Goal: Task Accomplishment & Management: Manage account settings

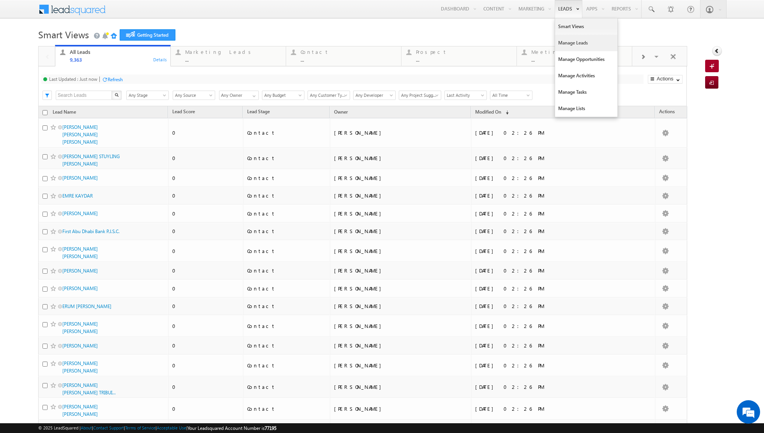
click at [571, 45] on link "Manage Leads" at bounding box center [586, 43] width 62 height 16
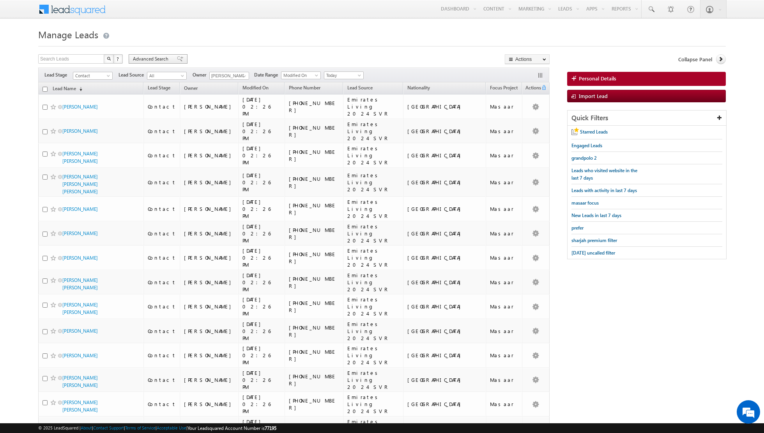
click at [177, 60] on span at bounding box center [180, 58] width 6 height 5
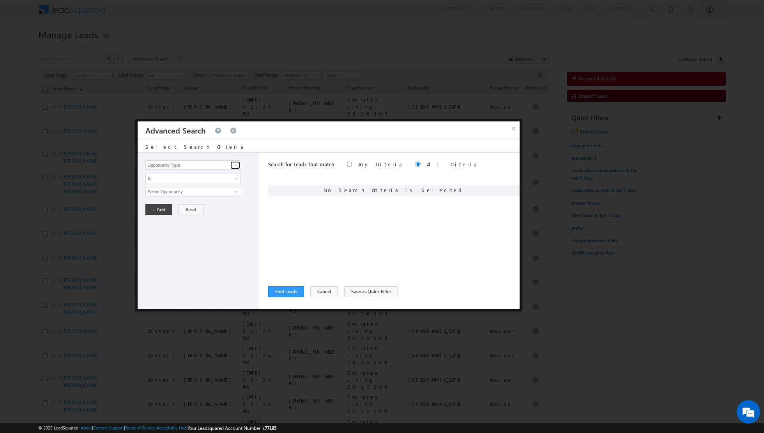
click at [236, 164] on span at bounding box center [236, 165] width 6 height 6
click at [211, 181] on link "Lead Source" at bounding box center [193, 180] width 96 height 9
type input "Lead Source"
click at [235, 190] on span "select" at bounding box center [237, 191] width 6 height 4
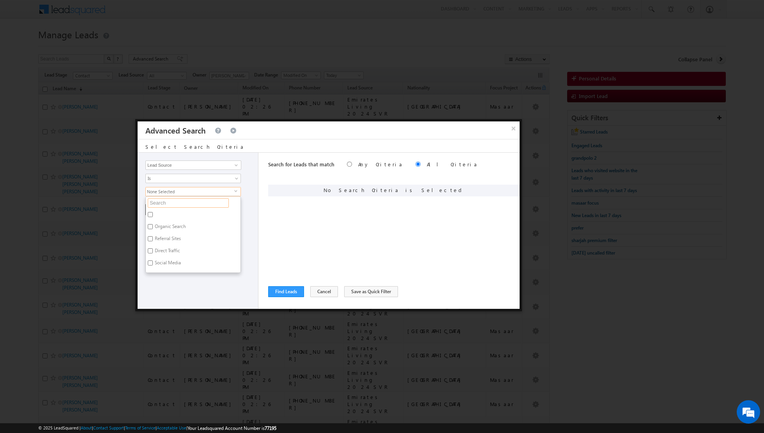
click at [206, 199] on input "text" at bounding box center [188, 202] width 81 height 9
type input "emi"
click at [169, 227] on label "Emirates Living" at bounding box center [170, 228] width 48 height 12
click at [153, 227] on input "Emirates Living" at bounding box center [150, 226] width 5 height 5
checkbox input "true"
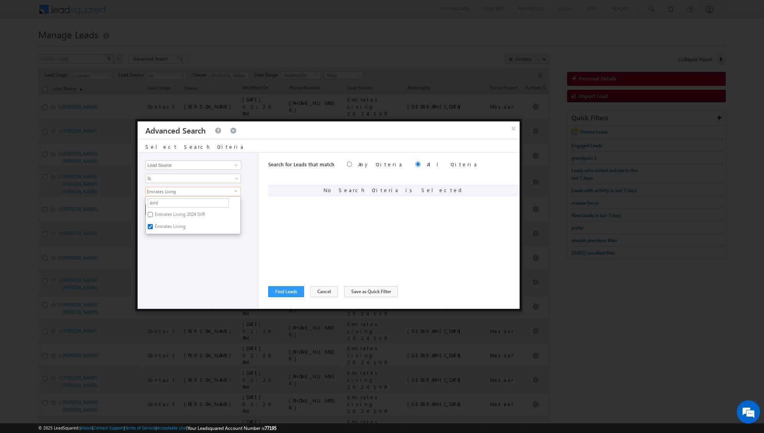
click at [164, 211] on label "Emirates Living 2024 SVR" at bounding box center [179, 215] width 67 height 12
click at [153, 212] on input "Emirates Living 2024 SVR" at bounding box center [150, 214] width 5 height 5
checkbox input "true"
click at [181, 268] on div "Opportunity Type Lead Activity Task Sales Group Prospect Id Address 1 Address 2…" at bounding box center [198, 231] width 121 height 156
click at [156, 210] on button "+ Add" at bounding box center [158, 209] width 27 height 11
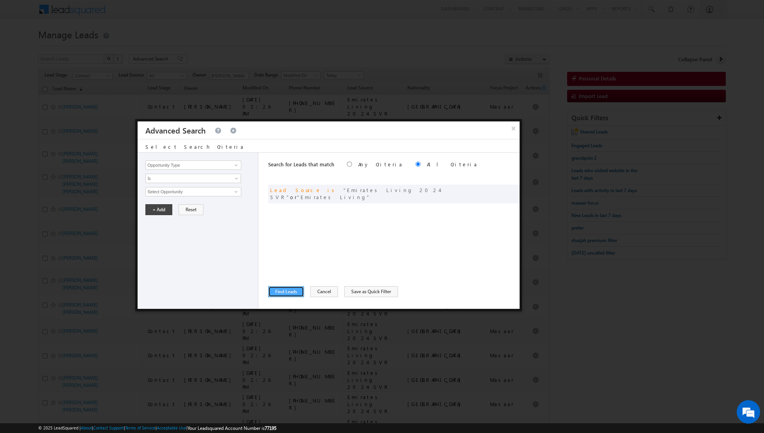
click at [286, 295] on button "Find Leads" at bounding box center [286, 291] width 36 height 11
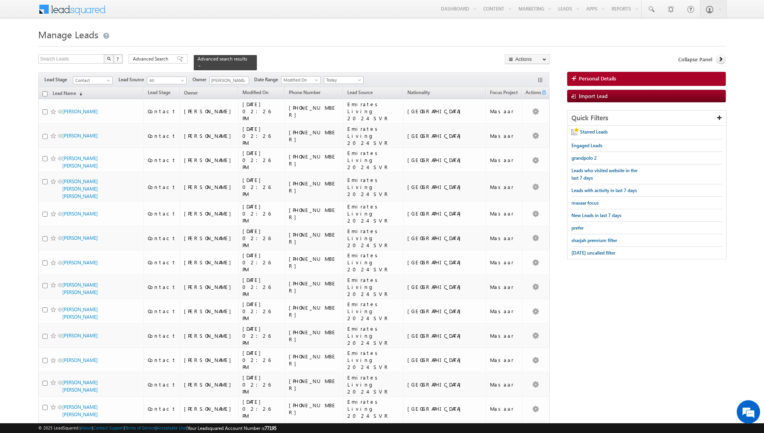
click at [44, 94] on input "checkbox" at bounding box center [45, 93] width 5 height 5
checkbox input "true"
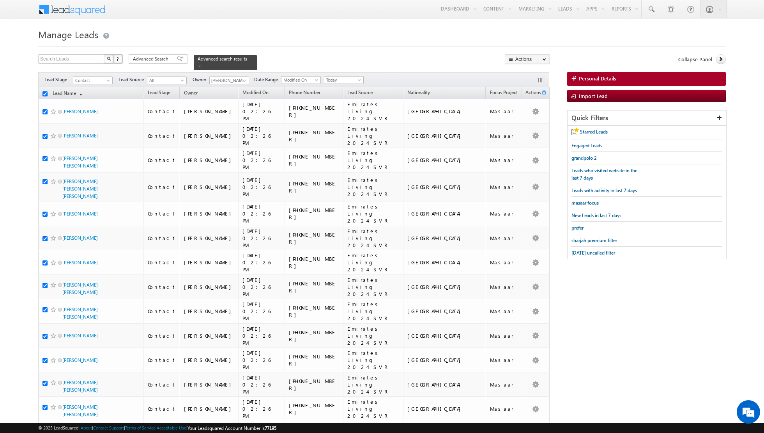
checkbox input "true"
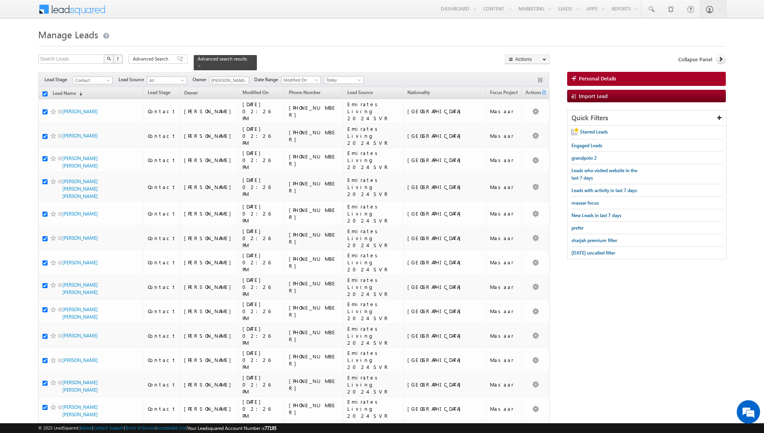
checkbox input "true"
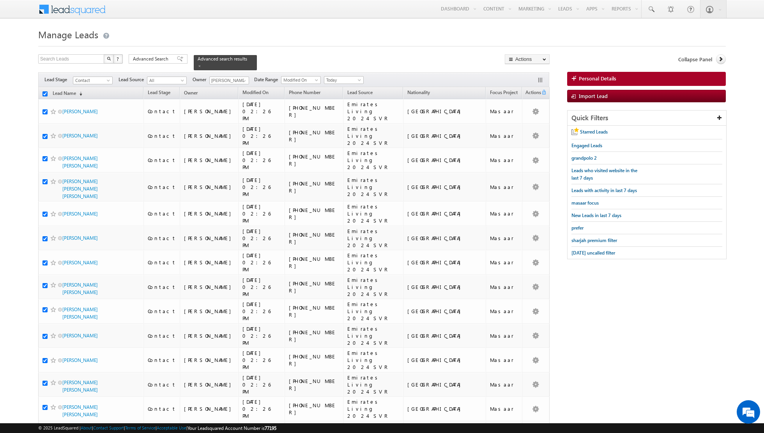
checkbox input "true"
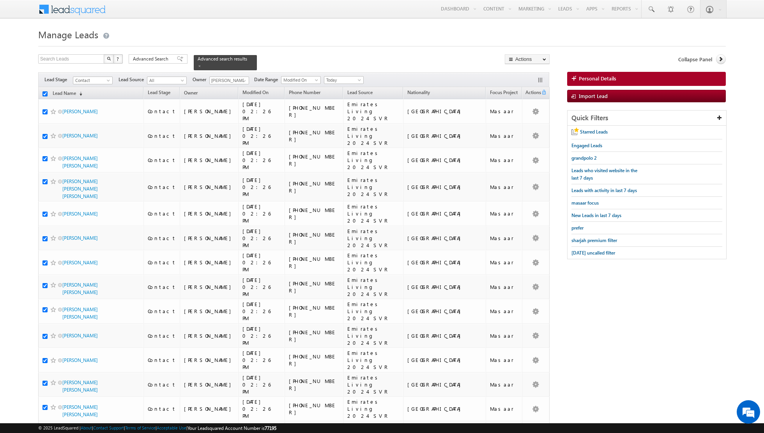
checkbox input "true"
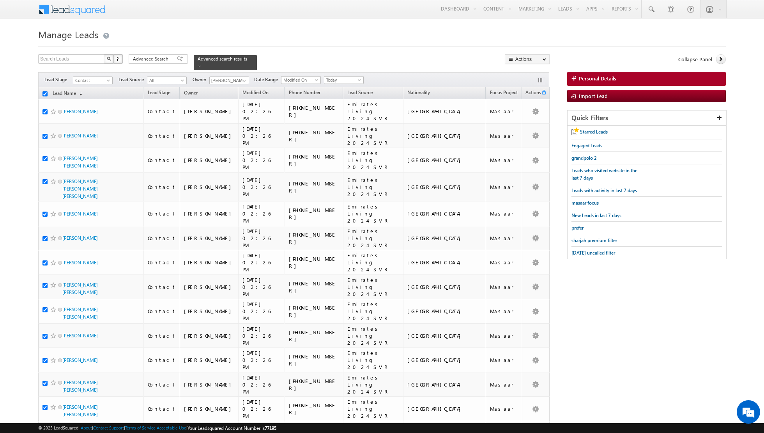
checkbox input "true"
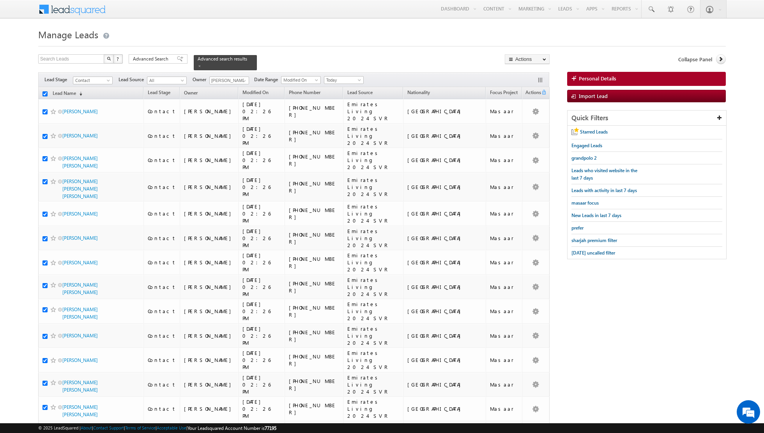
checkbox input "true"
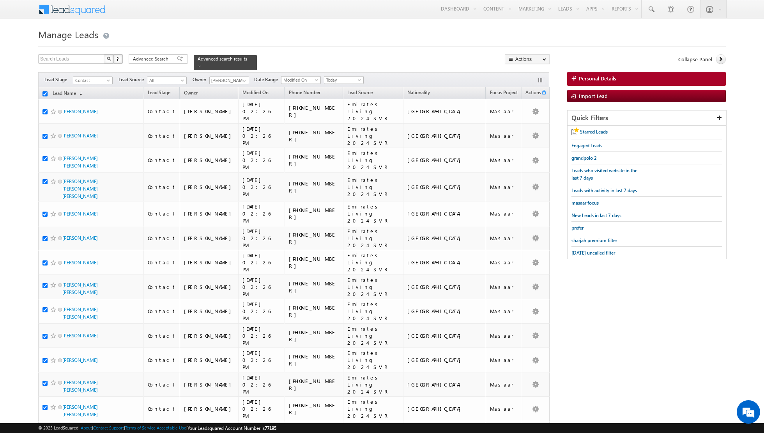
checkbox input "true"
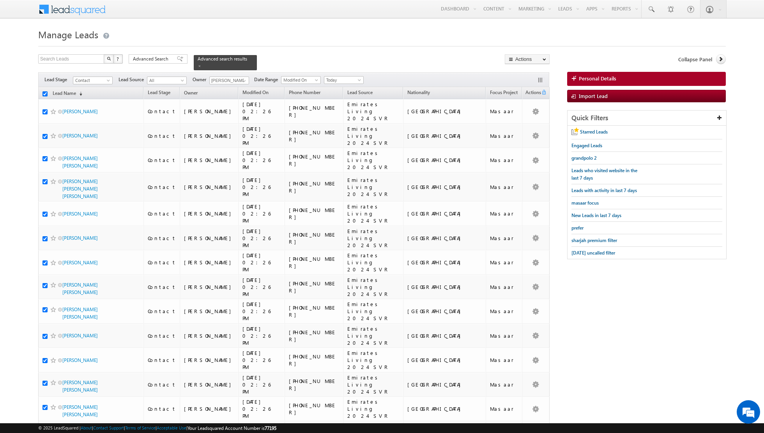
checkbox input "true"
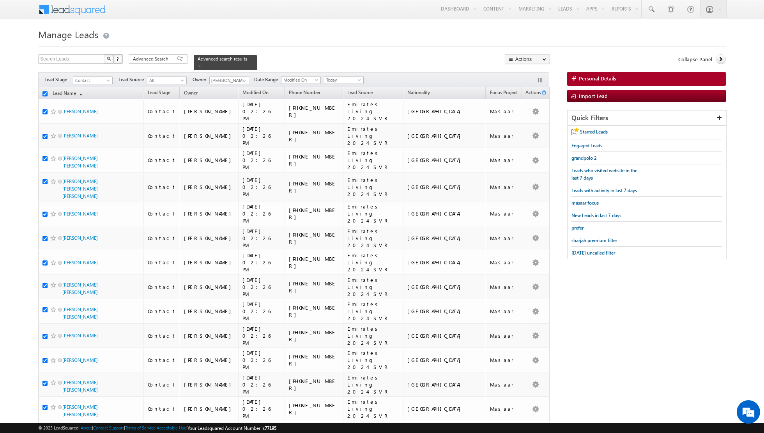
checkbox input "true"
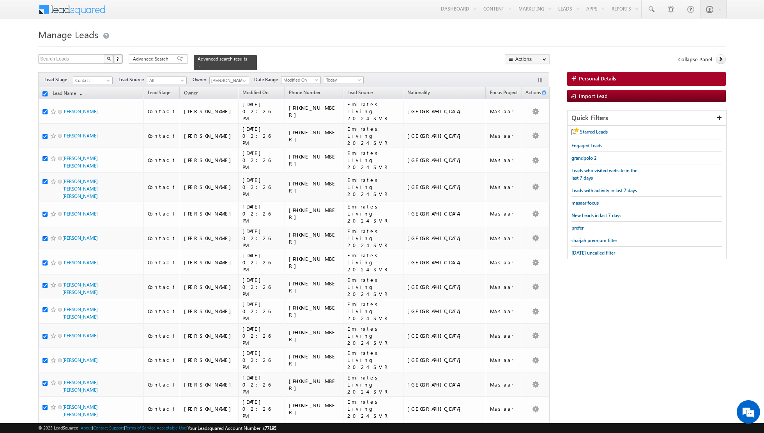
checkbox input "true"
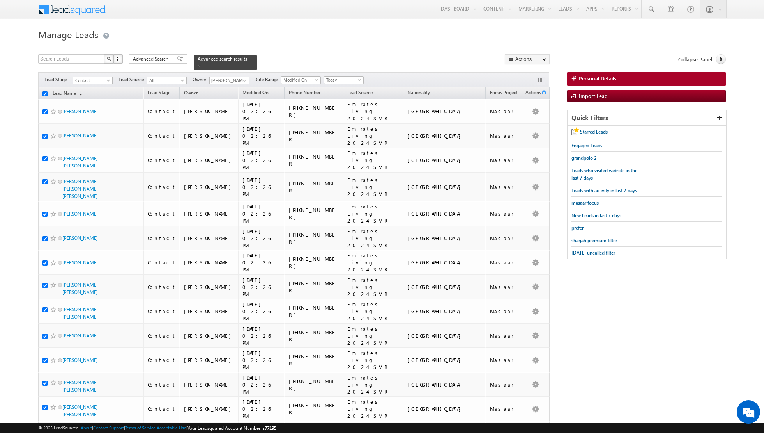
checkbox input "true"
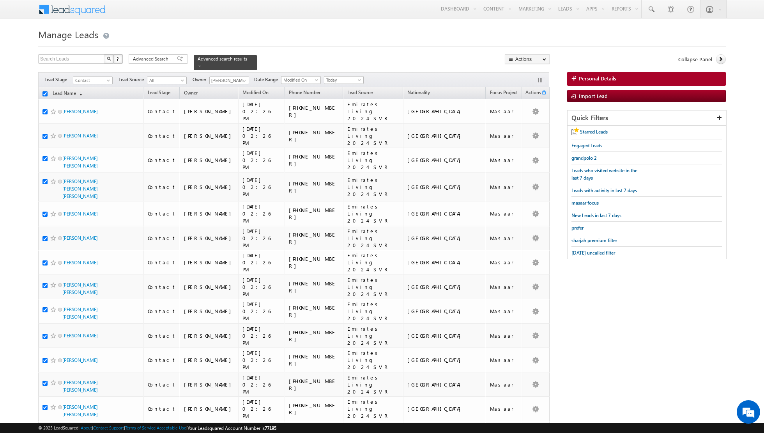
checkbox input "true"
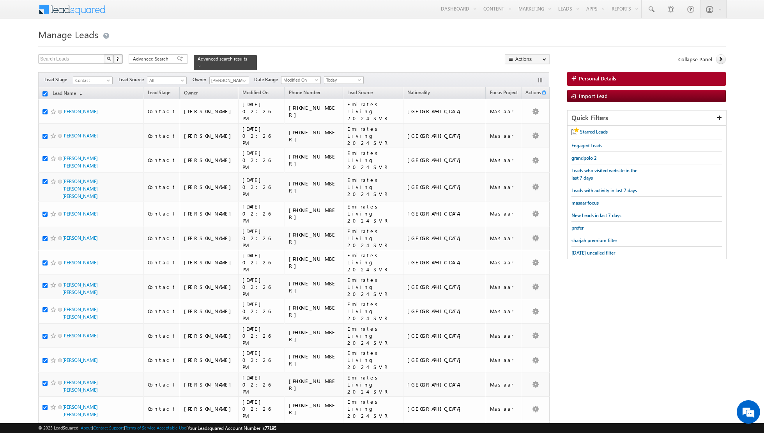
checkbox input "true"
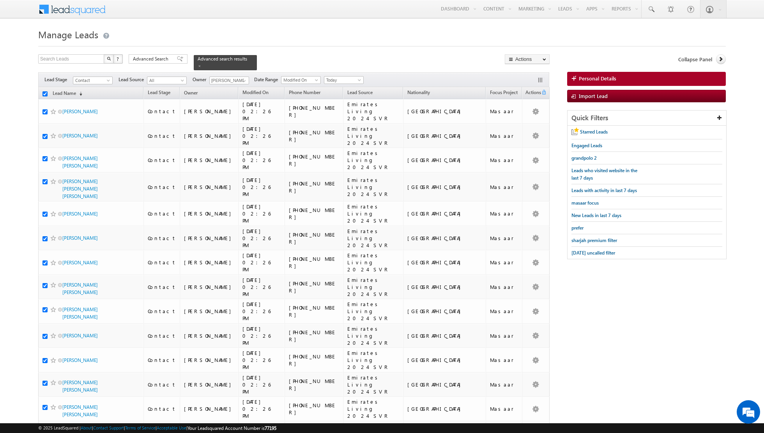
checkbox input "true"
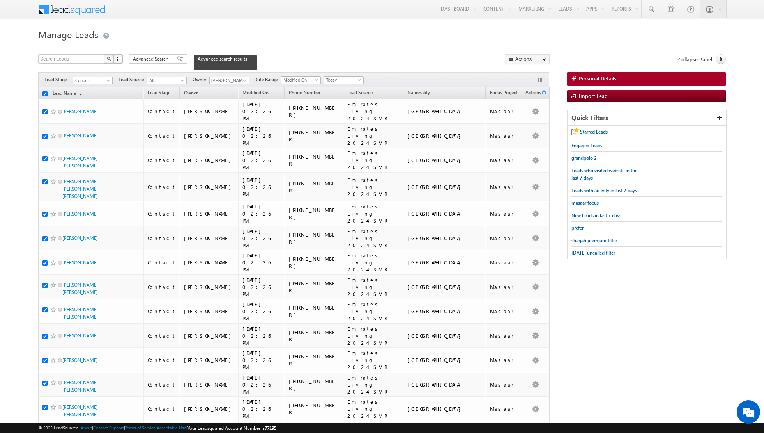
checkbox input "true"
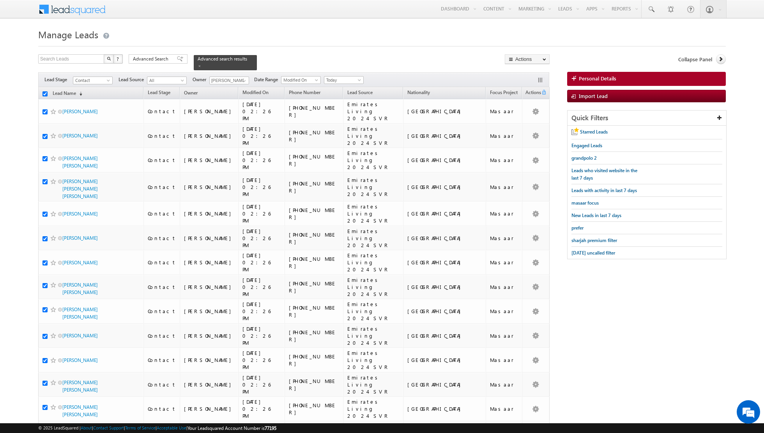
checkbox input "true"
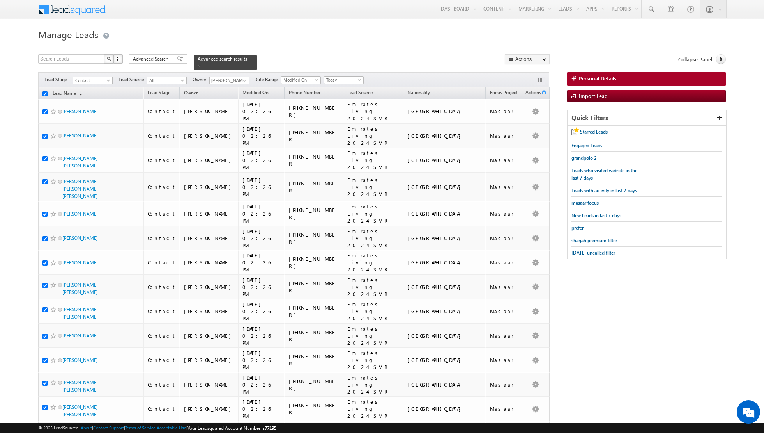
checkbox input "true"
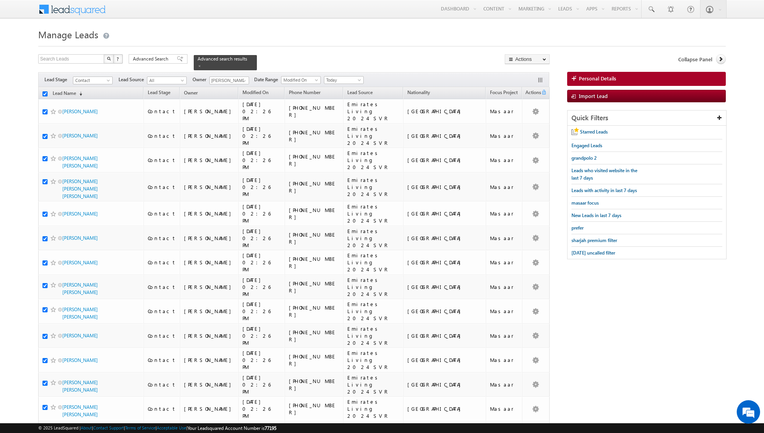
checkbox input "true"
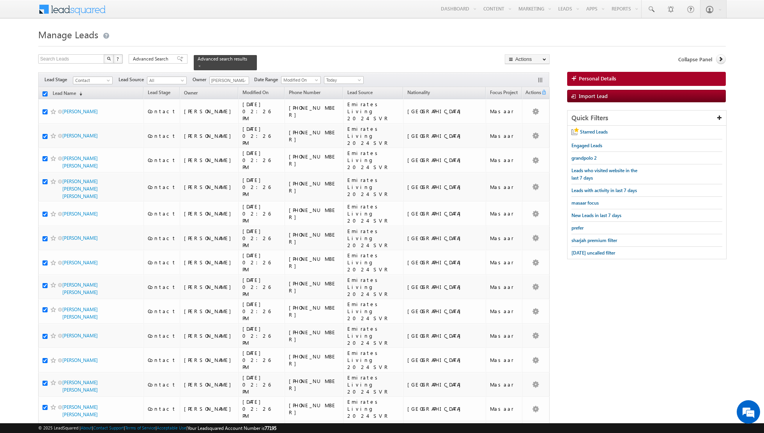
checkbox input "true"
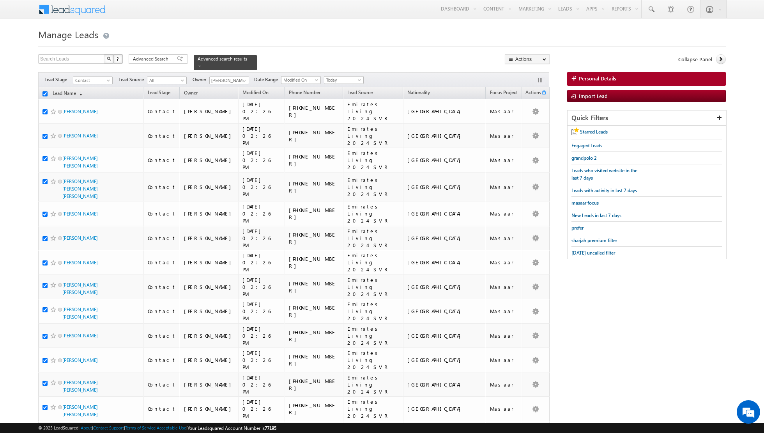
checkbox input "true"
click at [518, 128] on link "Change Owner" at bounding box center [527, 126] width 44 height 9
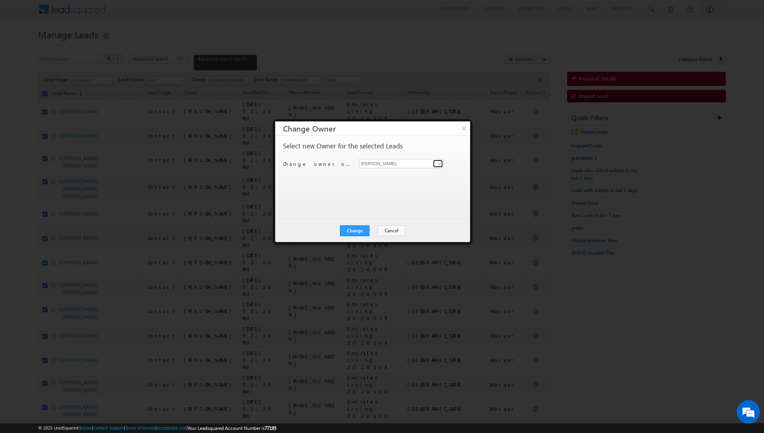
click at [440, 163] on span at bounding box center [439, 163] width 6 height 6
click at [406, 174] on link "[PERSON_NAME] [PERSON_NAME][EMAIL_ADDRESS][DOMAIN_NAME]" at bounding box center [401, 175] width 85 height 15
type input "[PERSON_NAME]"
click at [354, 228] on button "Change" at bounding box center [355, 230] width 30 height 11
click at [373, 227] on button "Close" at bounding box center [374, 230] width 25 height 11
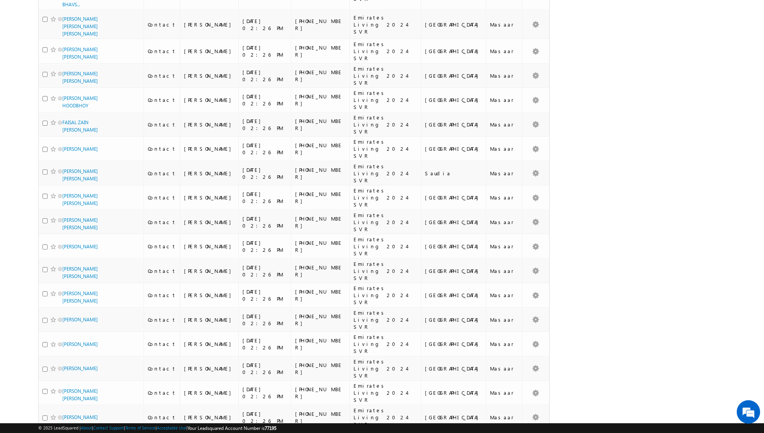
scroll to position [1656, 0]
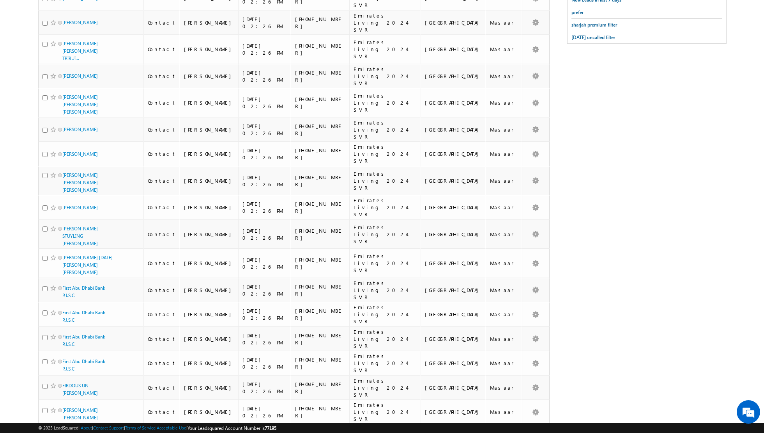
scroll to position [0, 0]
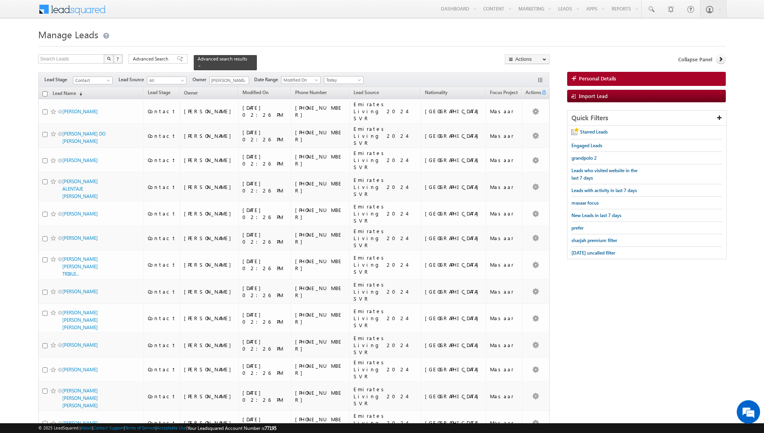
click at [43, 91] on input "checkbox" at bounding box center [45, 93] width 5 height 5
checkbox input "true"
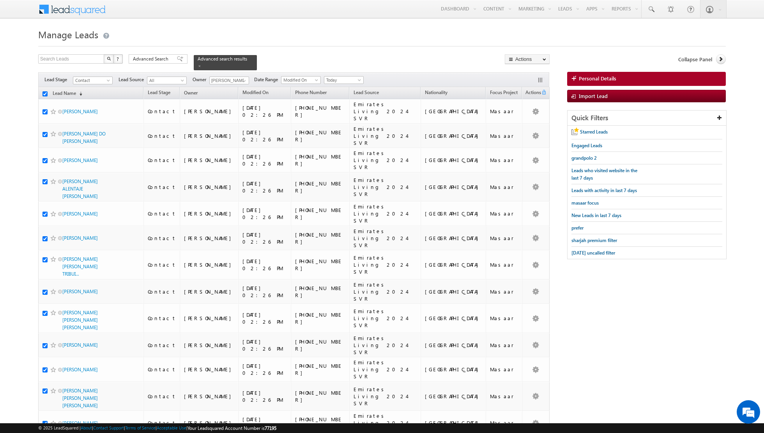
checkbox input "true"
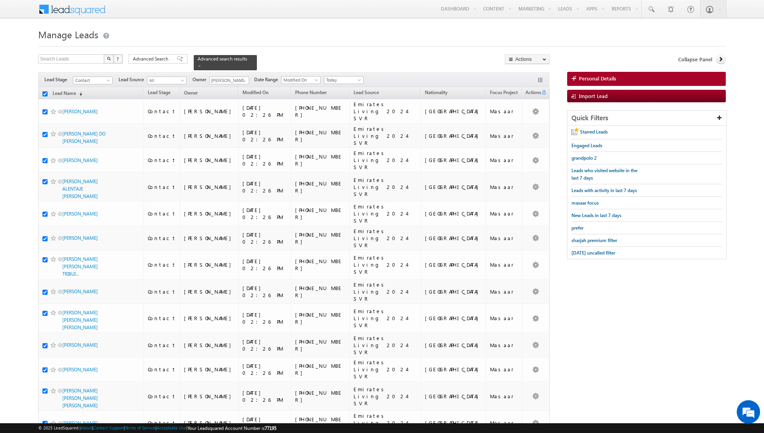
checkbox input "true"
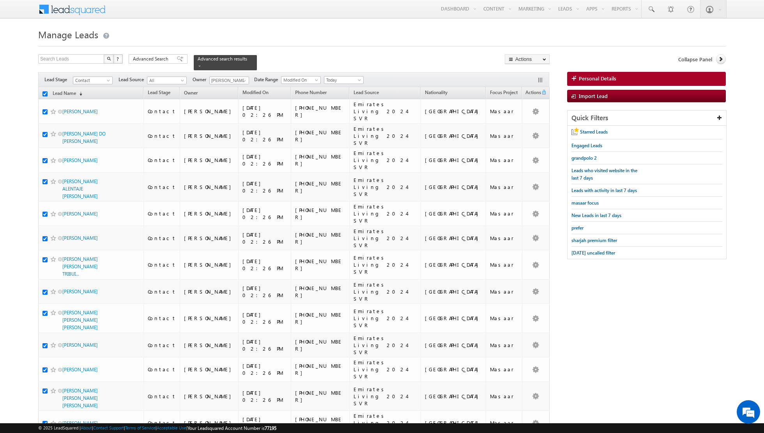
checkbox input "true"
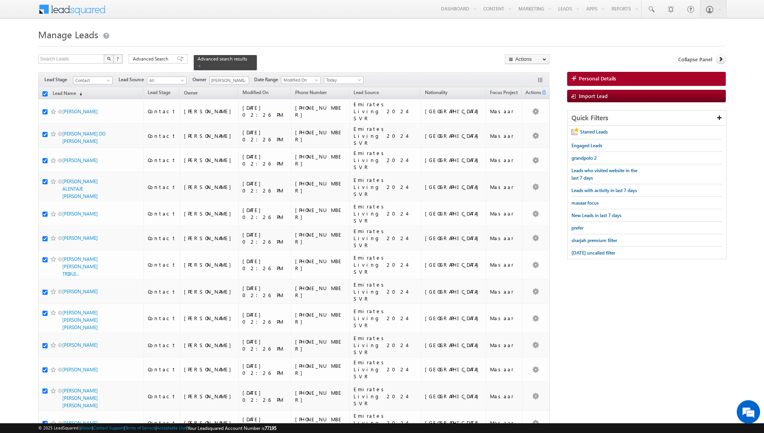
checkbox input "true"
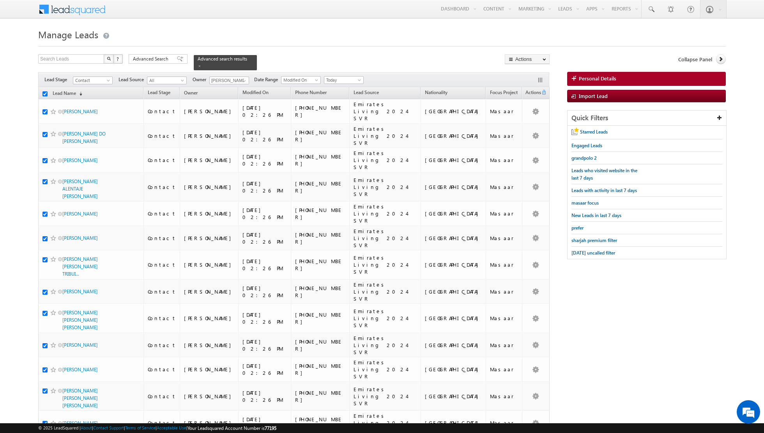
checkbox input "true"
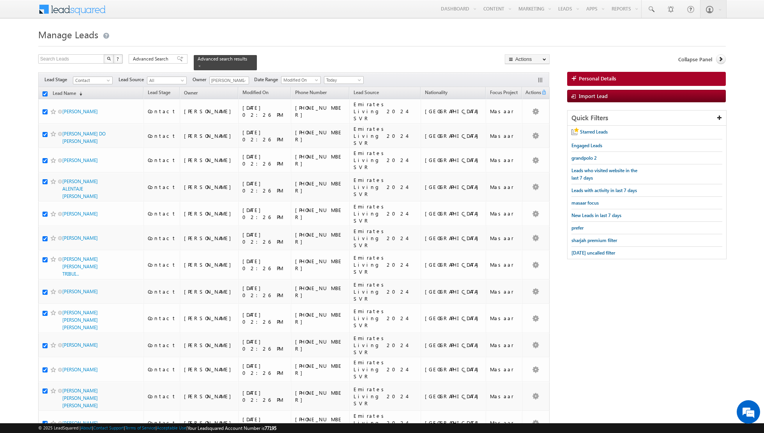
checkbox input "true"
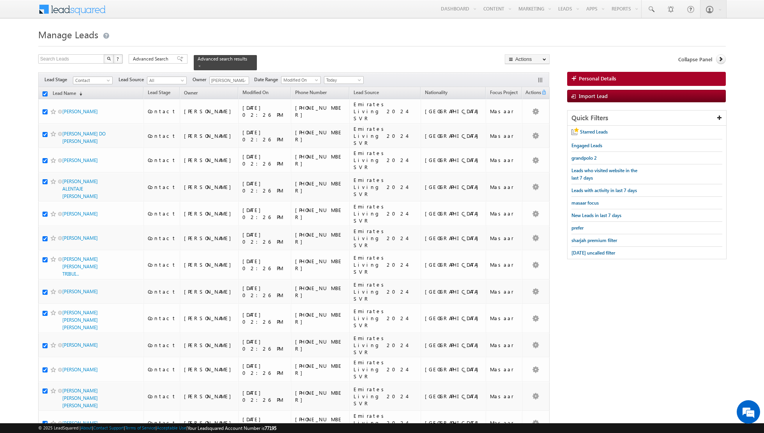
checkbox input "true"
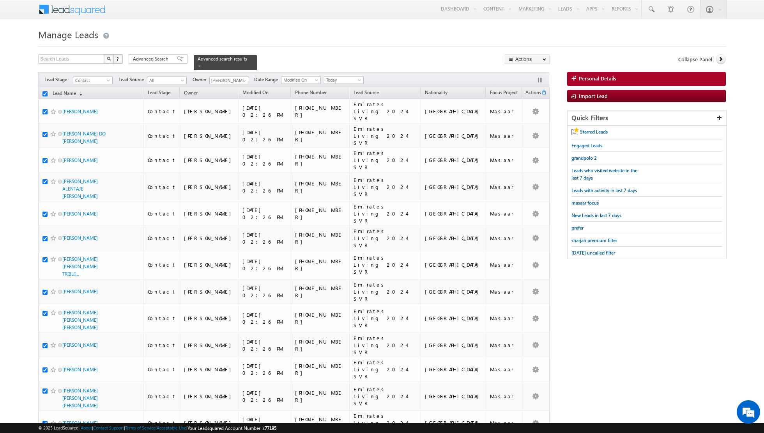
checkbox input "true"
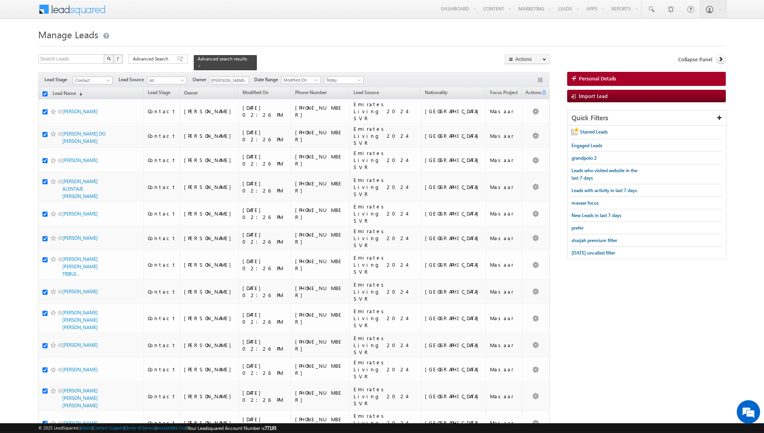
checkbox input "true"
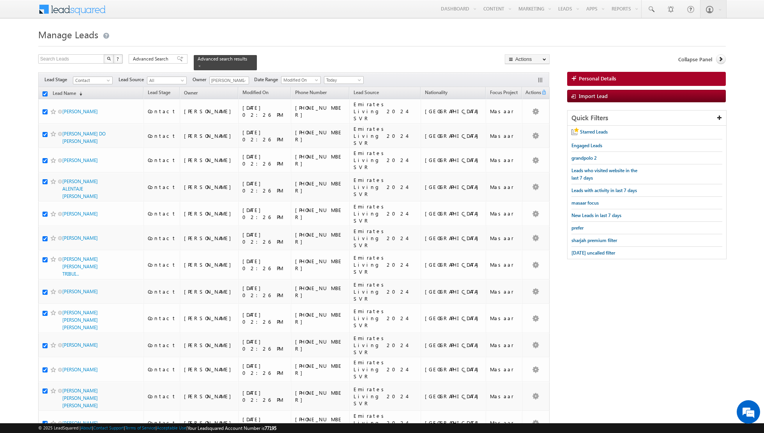
checkbox input "true"
click at [526, 126] on link "Change Owner" at bounding box center [527, 126] width 44 height 9
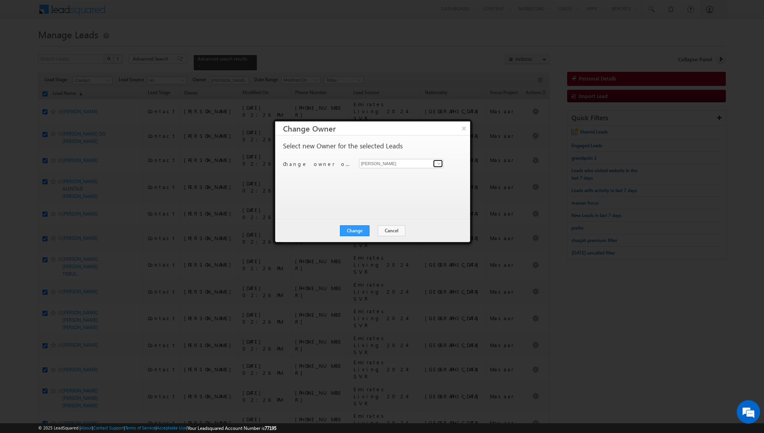
click at [440, 165] on span at bounding box center [439, 163] width 6 height 6
click at [377, 178] on span "[EMAIL_ADDRESS][DOMAIN_NAME]" at bounding box center [397, 178] width 70 height 6
type input "[PERSON_NAME]"
click at [359, 226] on button "Change" at bounding box center [355, 230] width 30 height 11
click at [378, 232] on button "Close" at bounding box center [374, 230] width 25 height 11
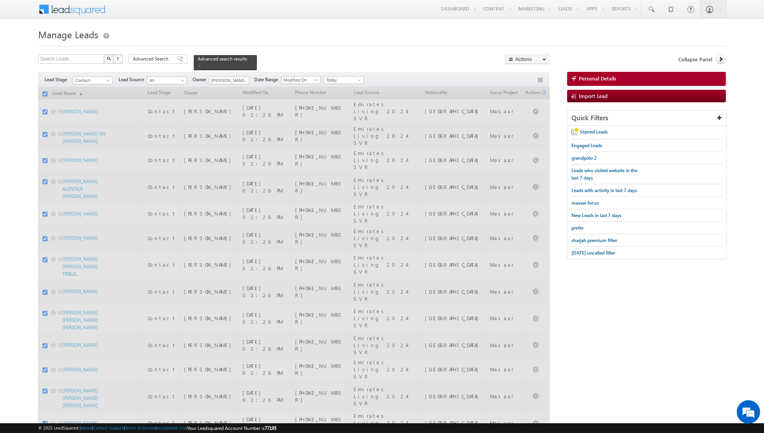
checkbox input "false"
